Goal: Use online tool/utility

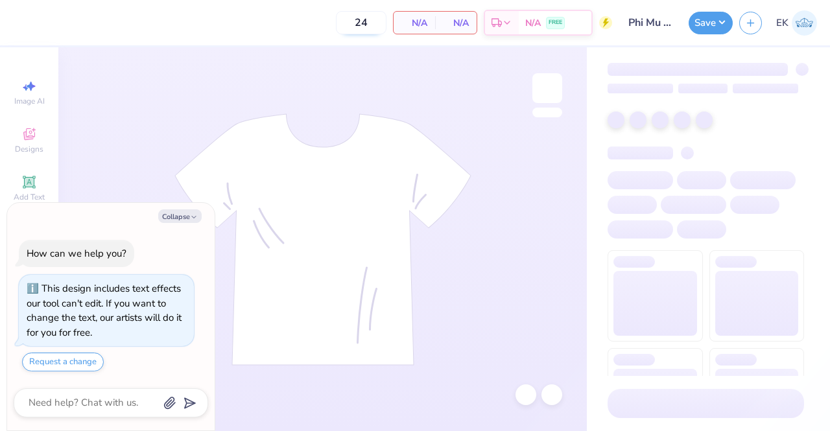
click at [368, 29] on input "24" at bounding box center [361, 22] width 51 height 23
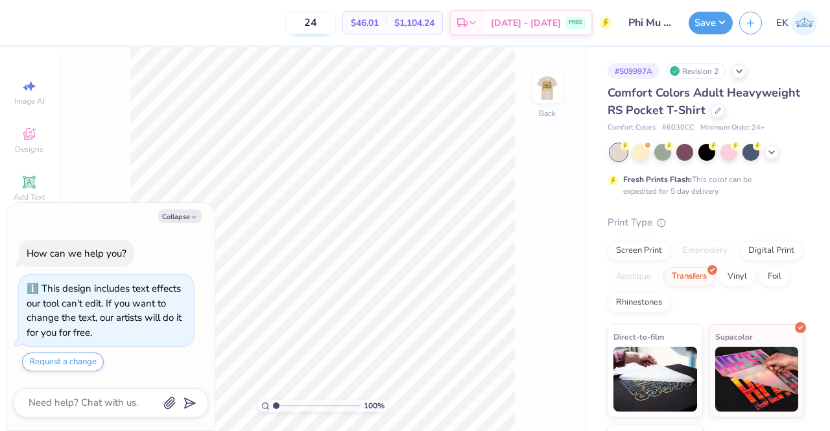
type textarea "x"
type input "2"
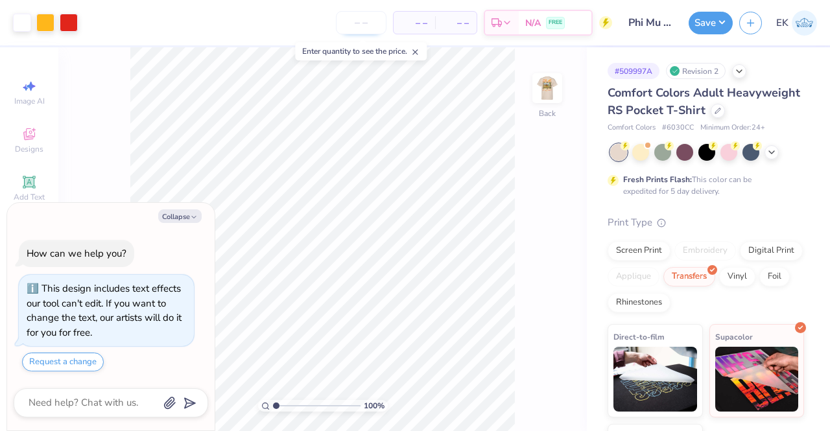
type input "8"
type input "48"
click at [173, 215] on button "Collapse" at bounding box center [179, 217] width 43 height 14
type textarea "x"
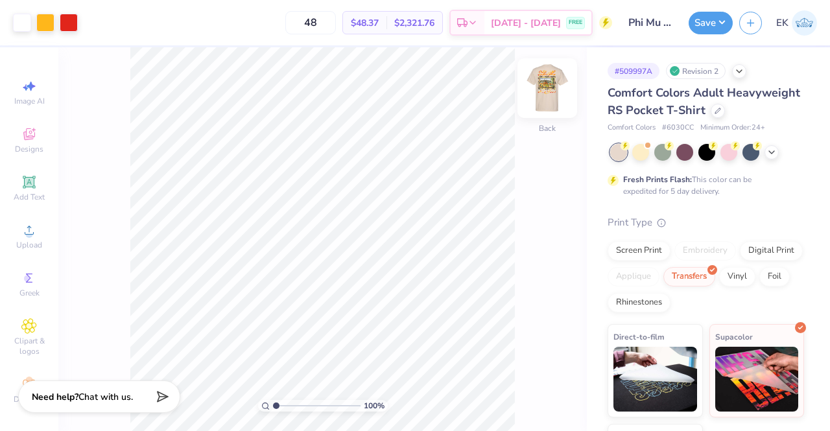
click at [554, 91] on img at bounding box center [548, 88] width 52 height 52
type input "1.03425471361537"
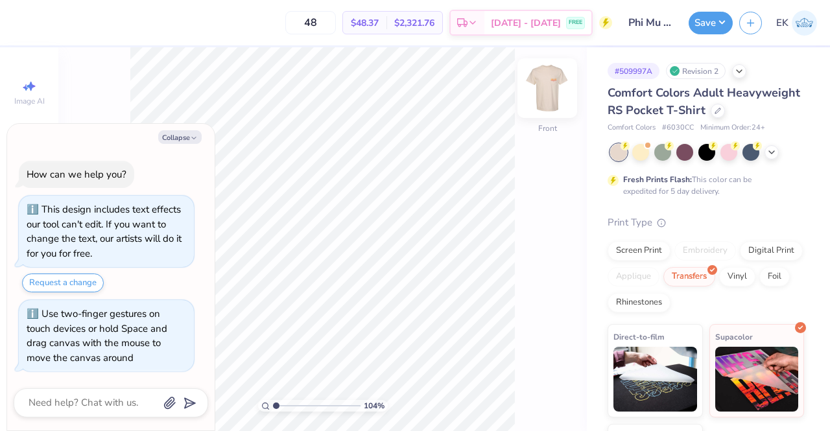
type textarea "x"
type input "1.03729976165592"
type textarea "x"
type input "1.04282273709658"
type textarea "x"
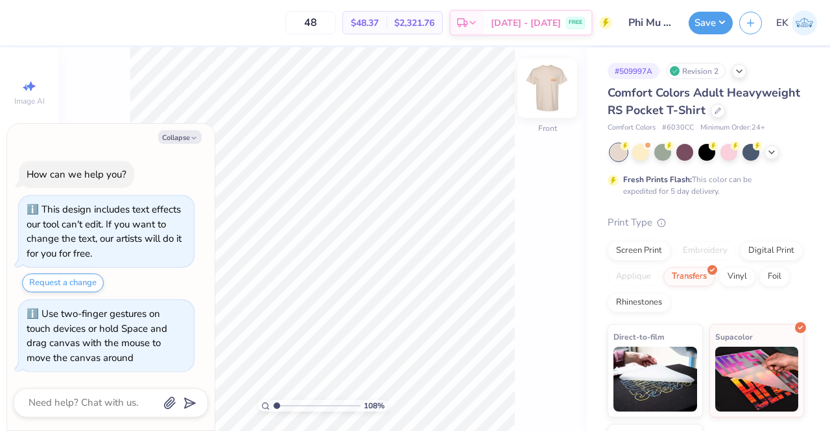
type input "1.0962254714011"
click at [189, 132] on button "Collapse" at bounding box center [179, 137] width 43 height 14
type textarea "x"
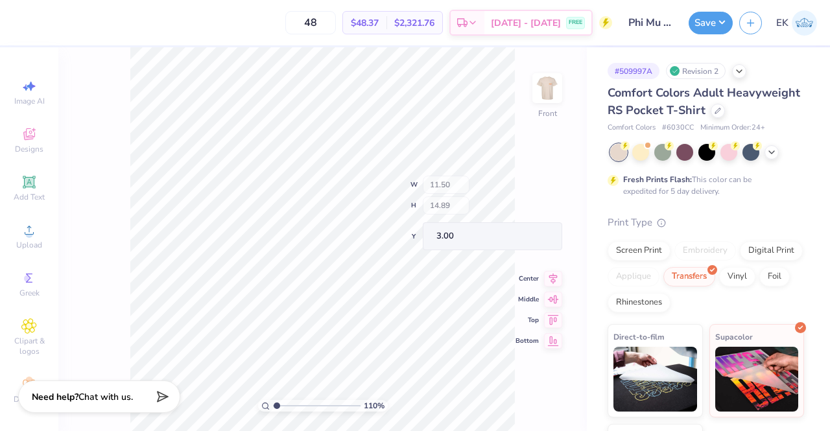
type input "1.0962254714011"
